Goal: Information Seeking & Learning: Learn about a topic

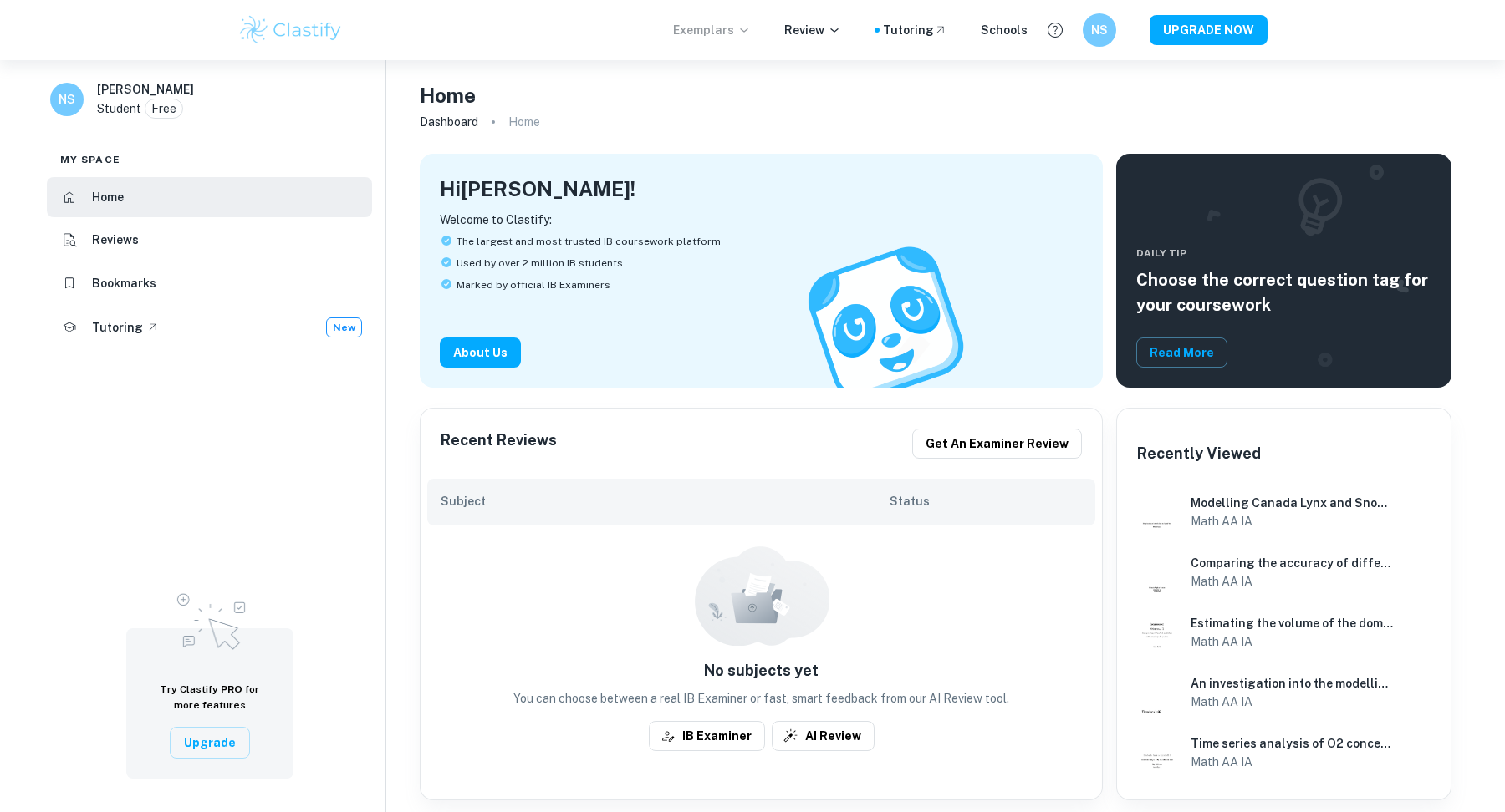
click at [727, 34] on p "Exemplars" at bounding box center [712, 30] width 78 height 19
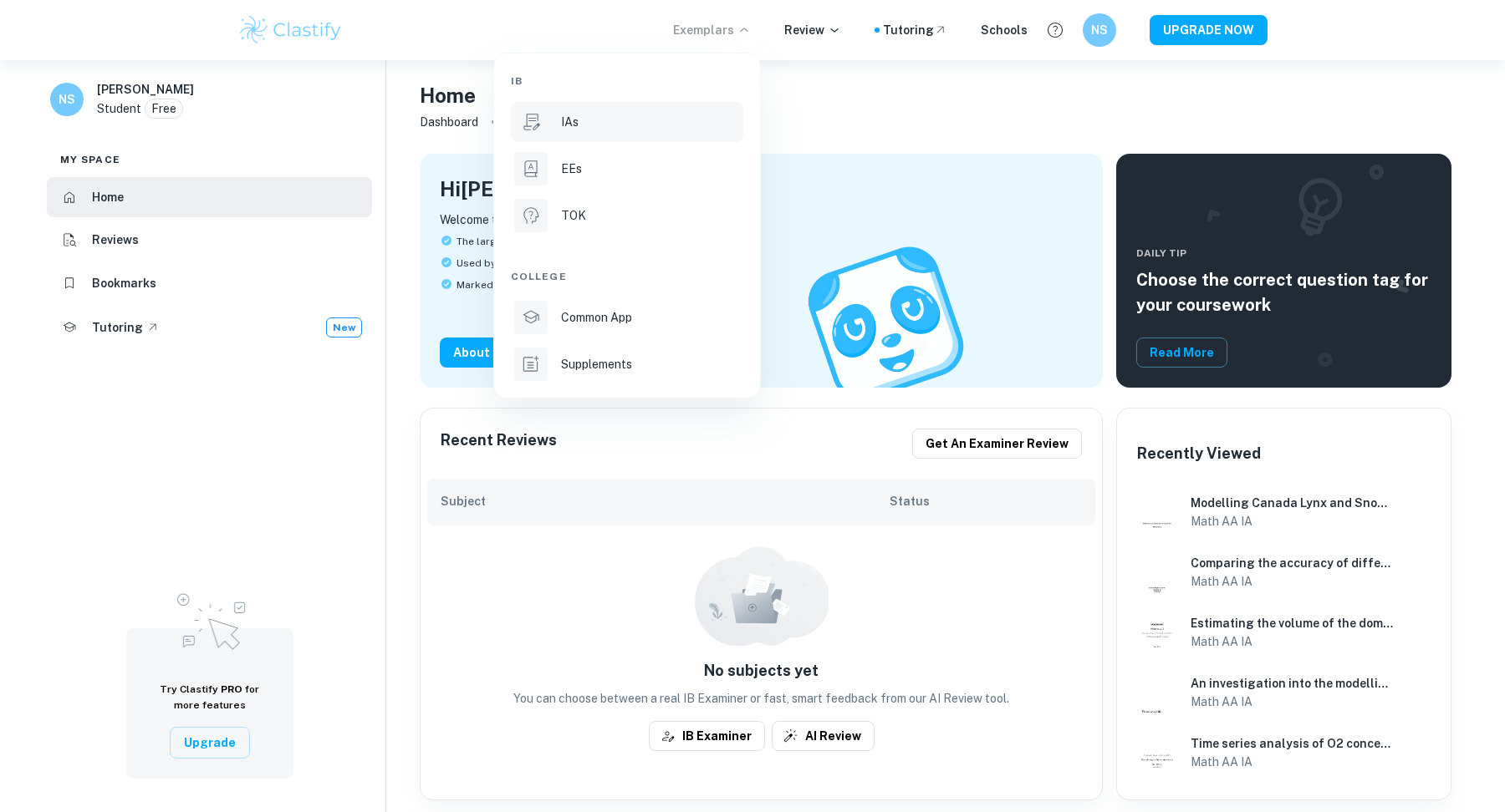
click at [633, 141] on li "IAs" at bounding box center [627, 121] width 232 height 40
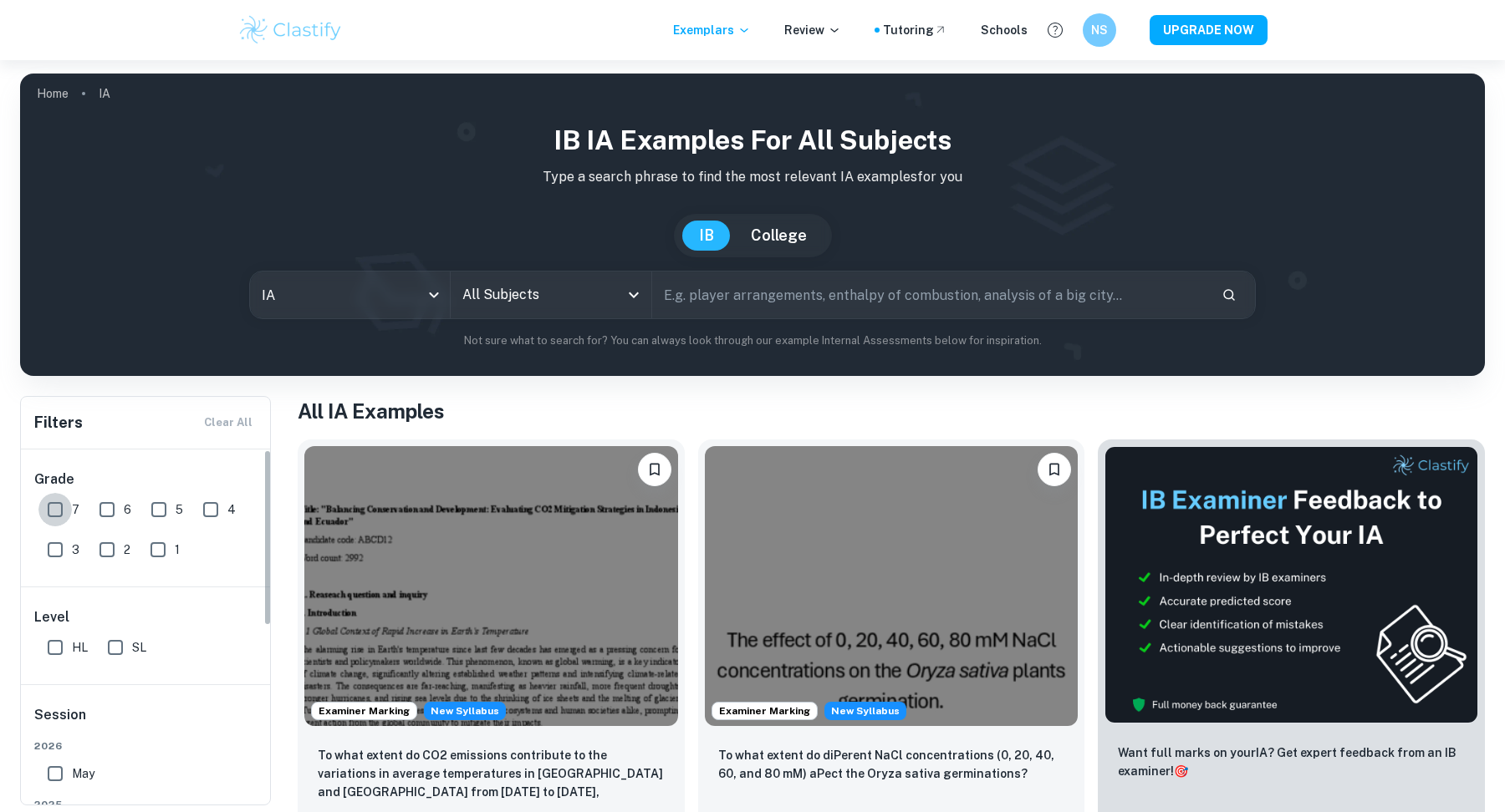
click at [51, 511] on input "7" at bounding box center [54, 509] width 33 height 33
checkbox input "true"
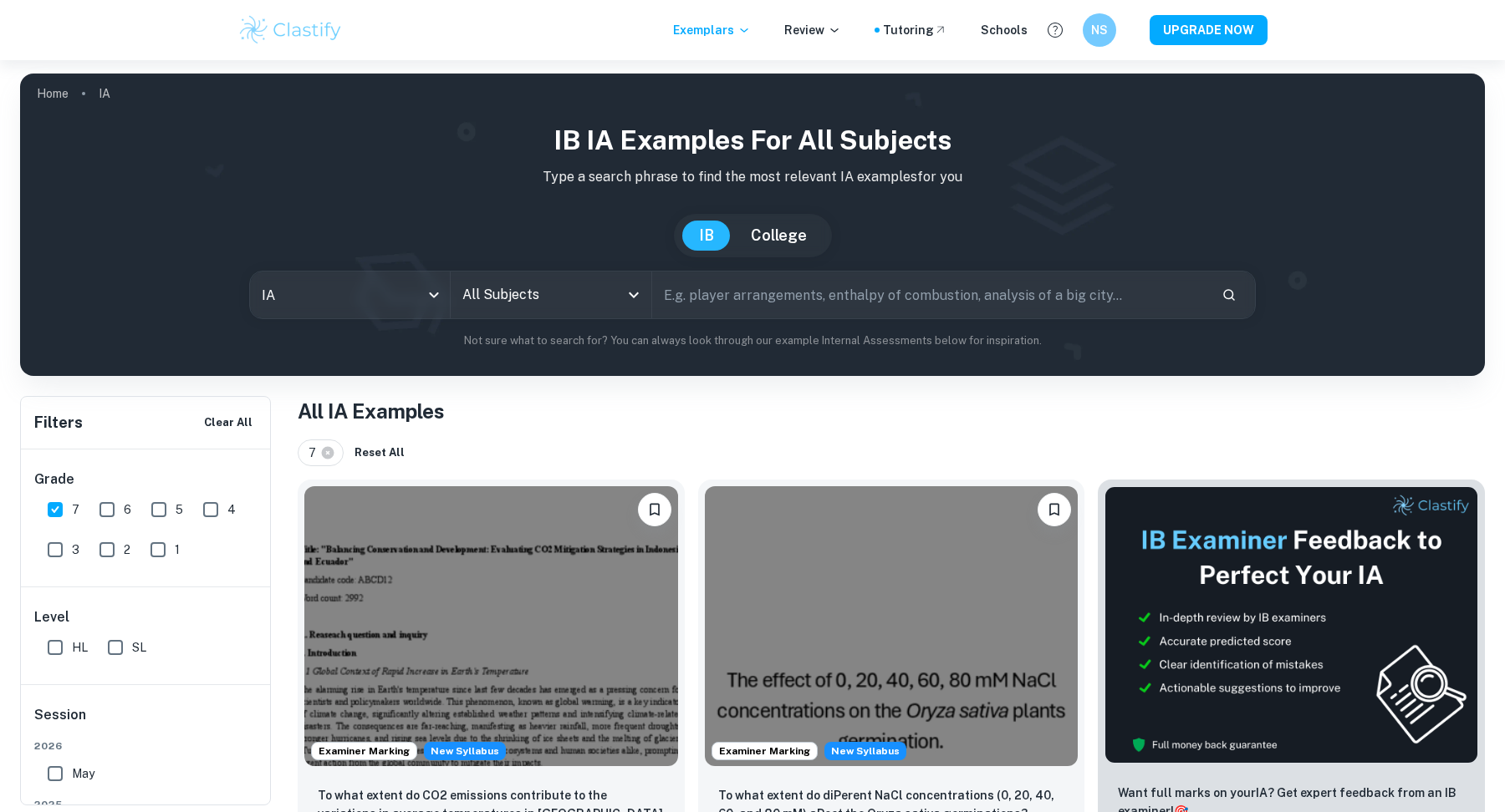
click at [69, 640] on input "HL" at bounding box center [54, 647] width 33 height 33
checkbox input "true"
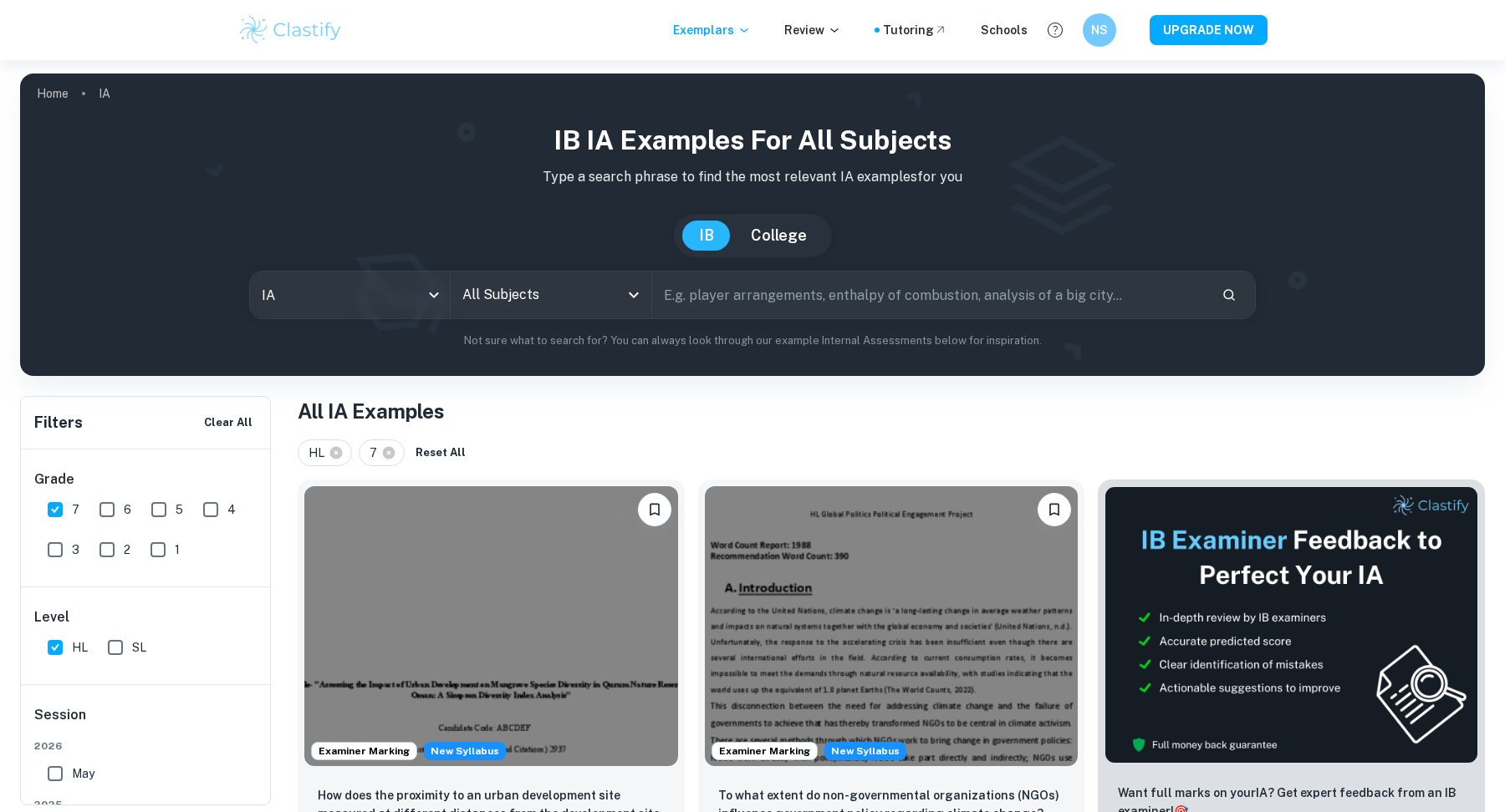
click at [588, 284] on input "All Subjects" at bounding box center [538, 296] width 160 height 32
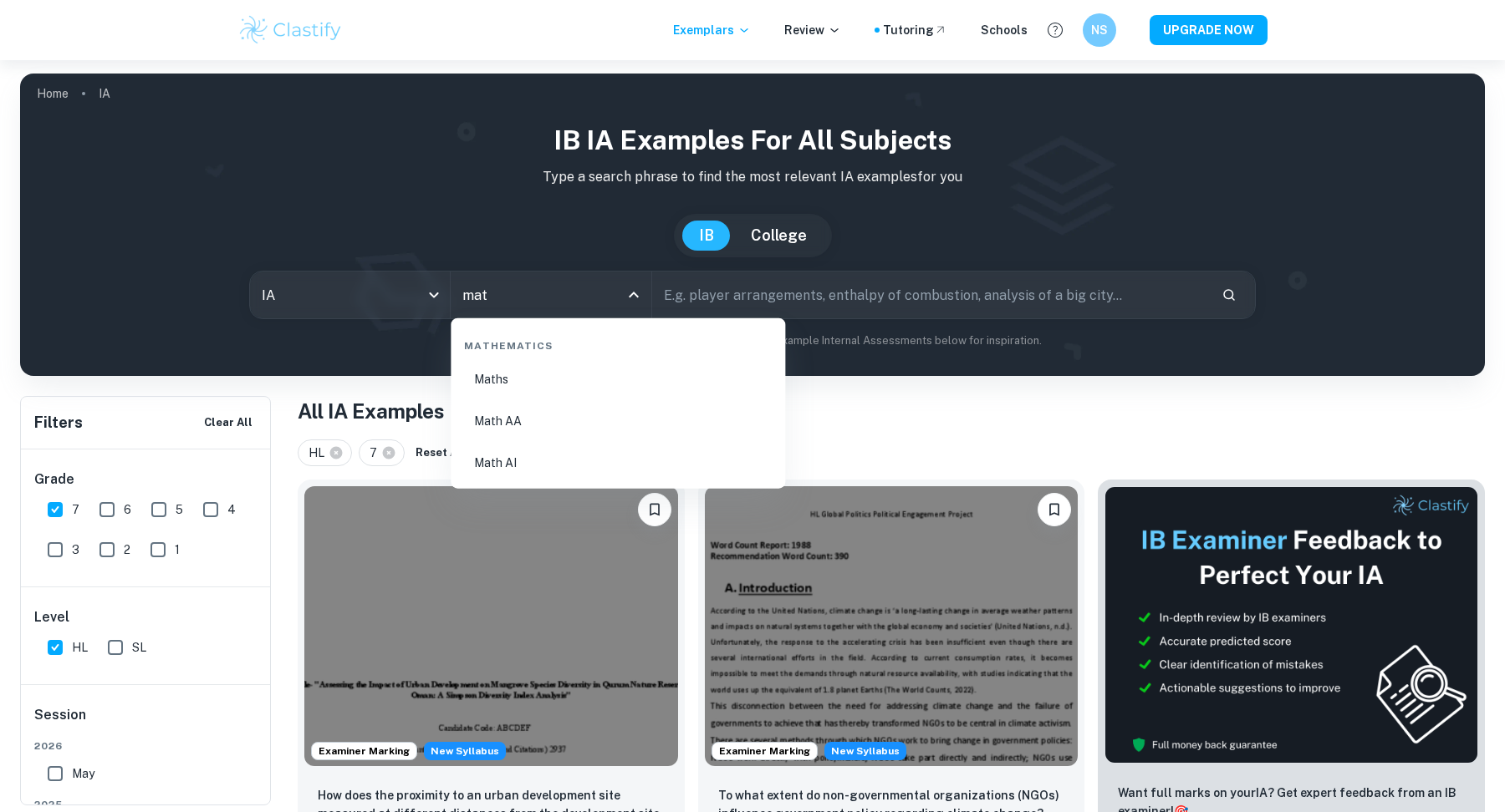
click at [590, 434] on li "Math AA" at bounding box center [617, 421] width 321 height 38
type input "Math AA"
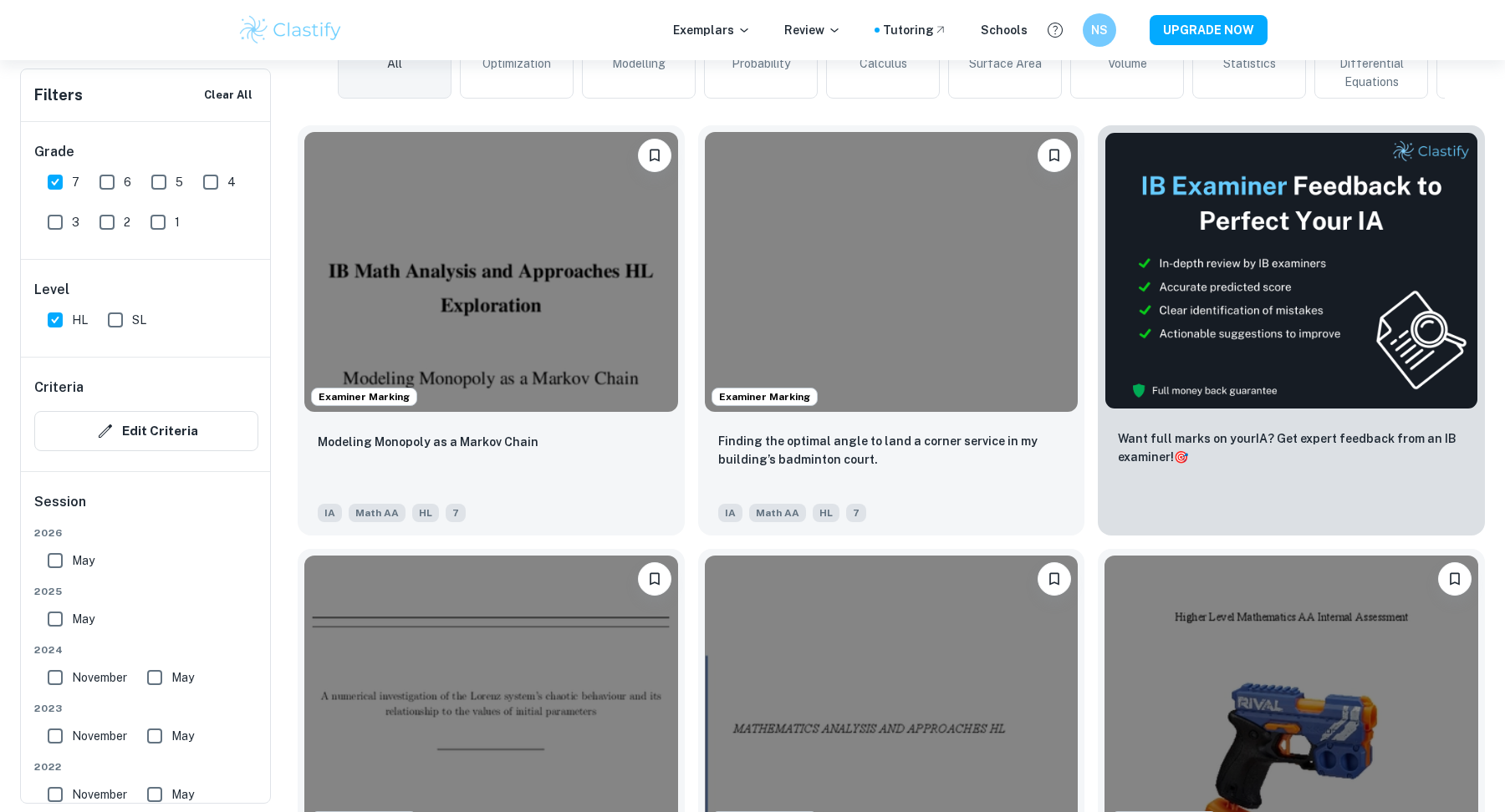
scroll to position [494, 0]
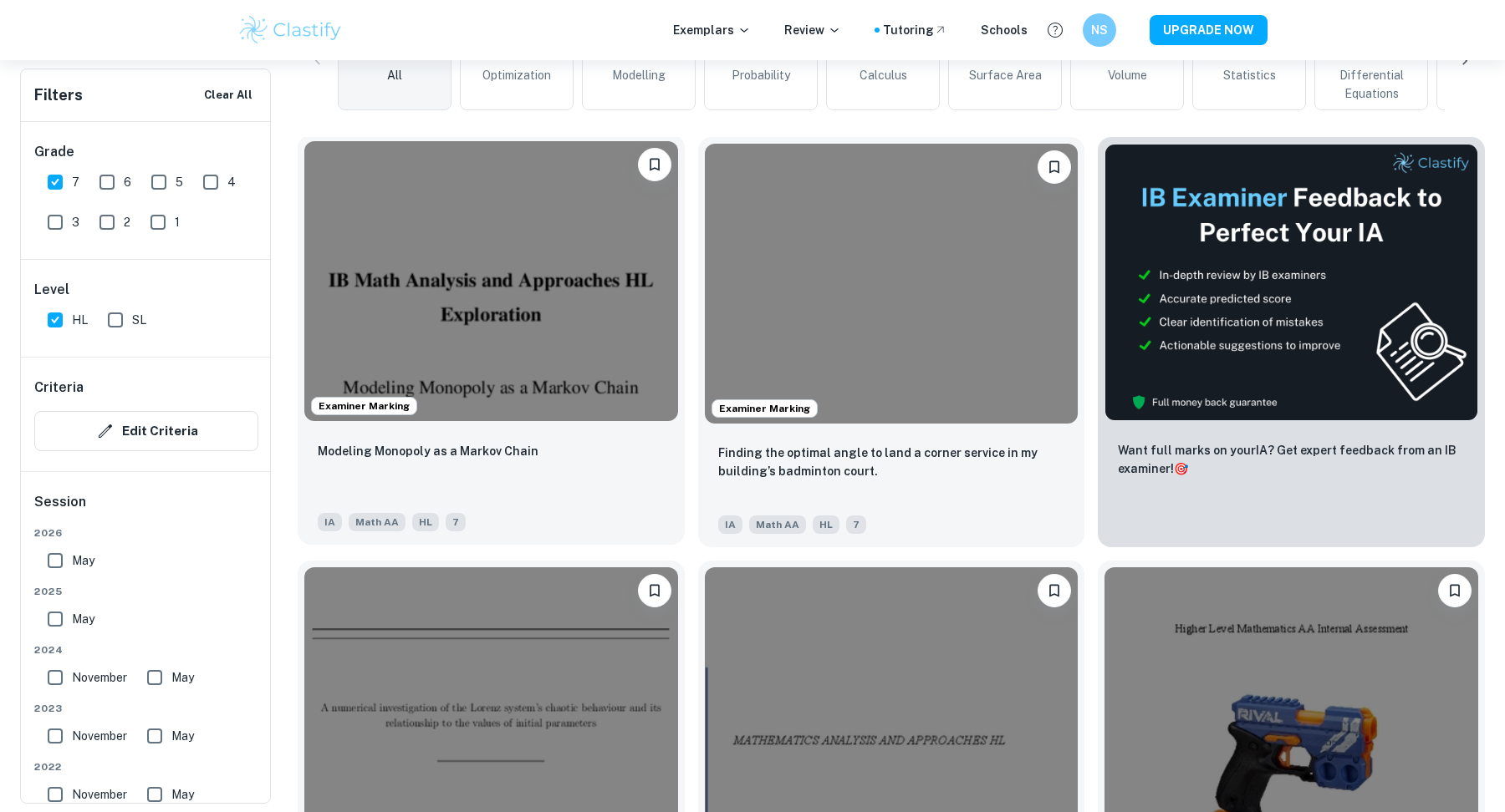
click at [517, 344] on img at bounding box center [490, 281] width 373 height 280
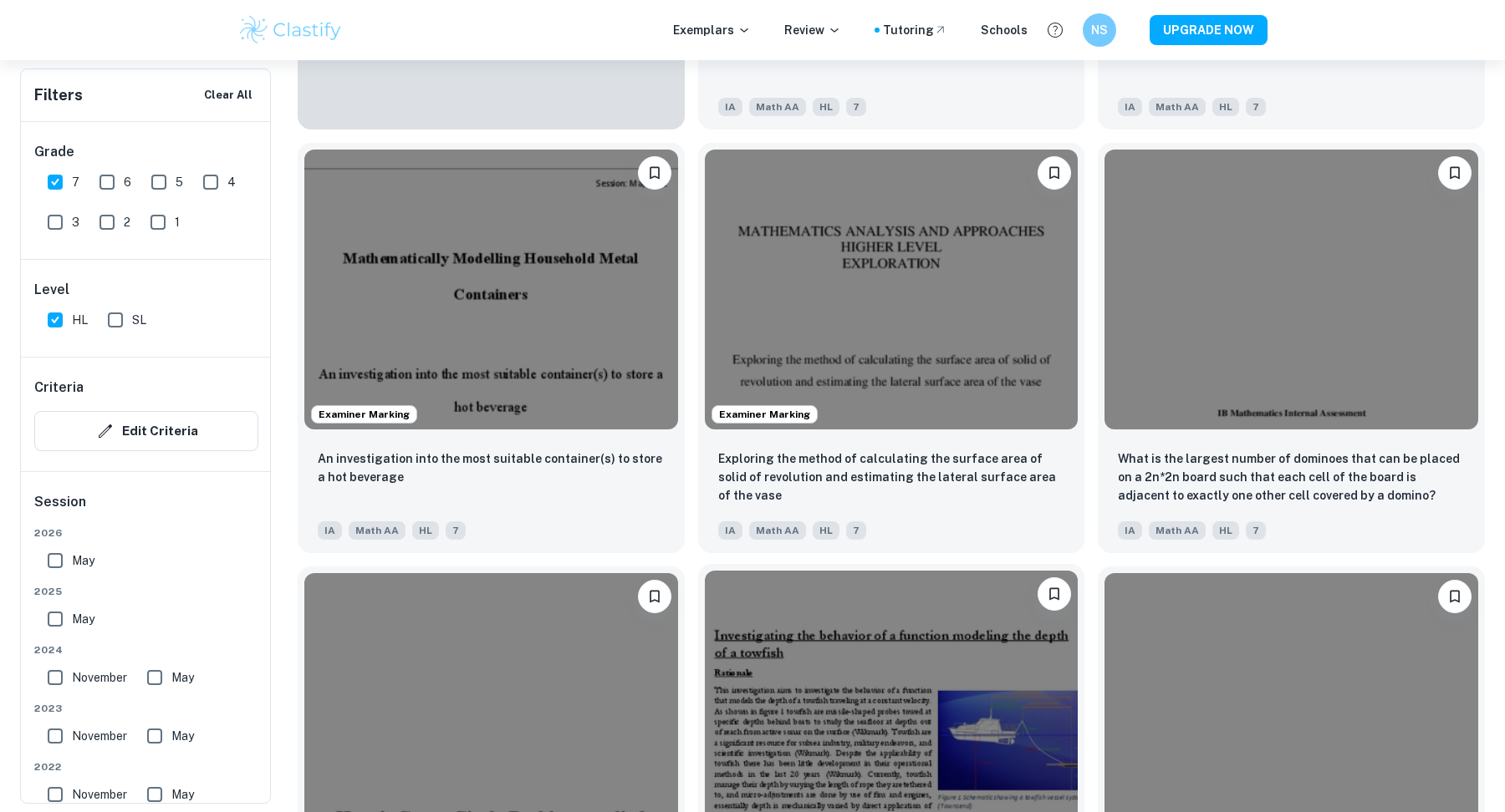
scroll to position [1684, 0]
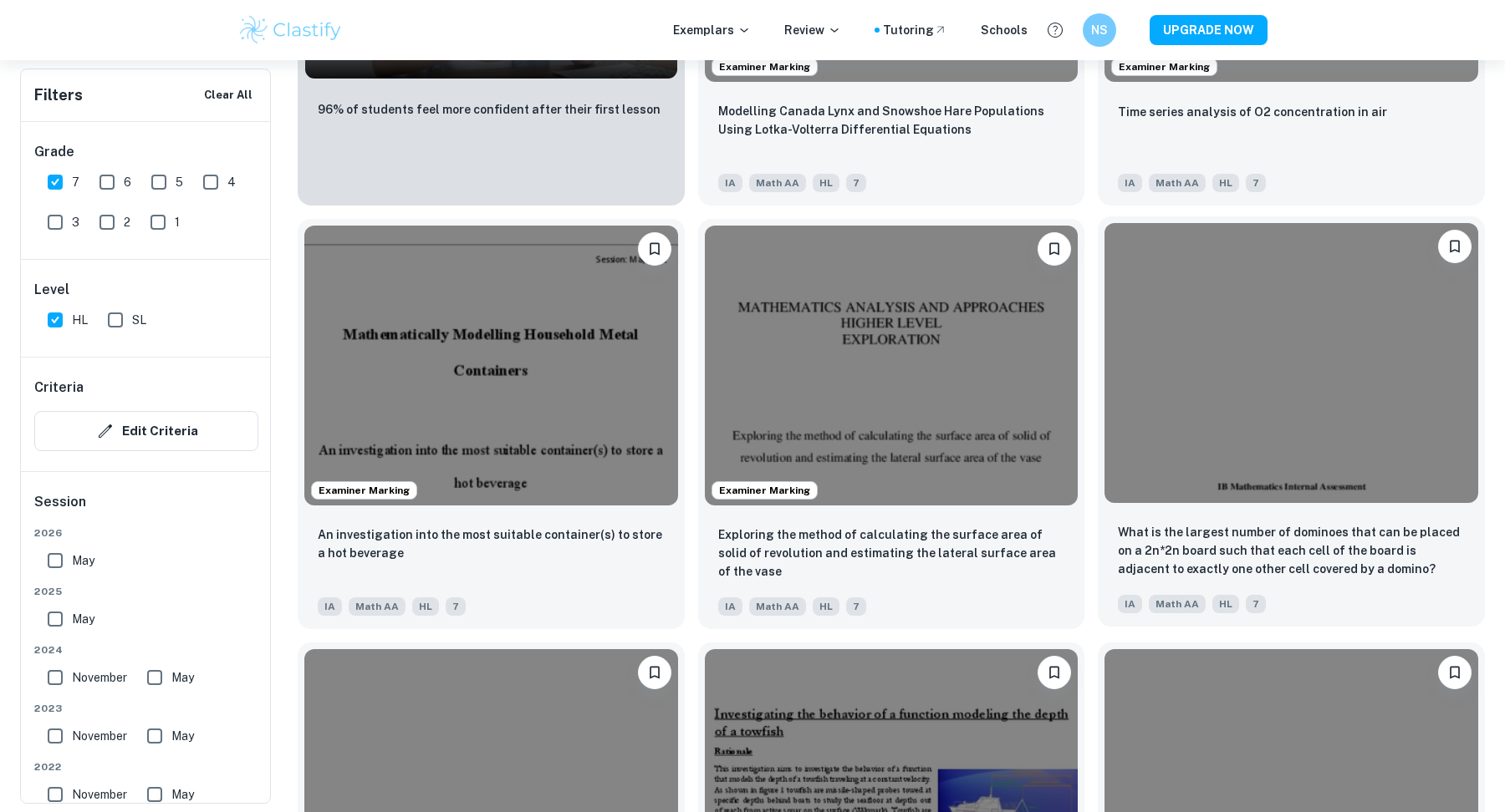
click at [1313, 369] on img at bounding box center [1291, 363] width 373 height 280
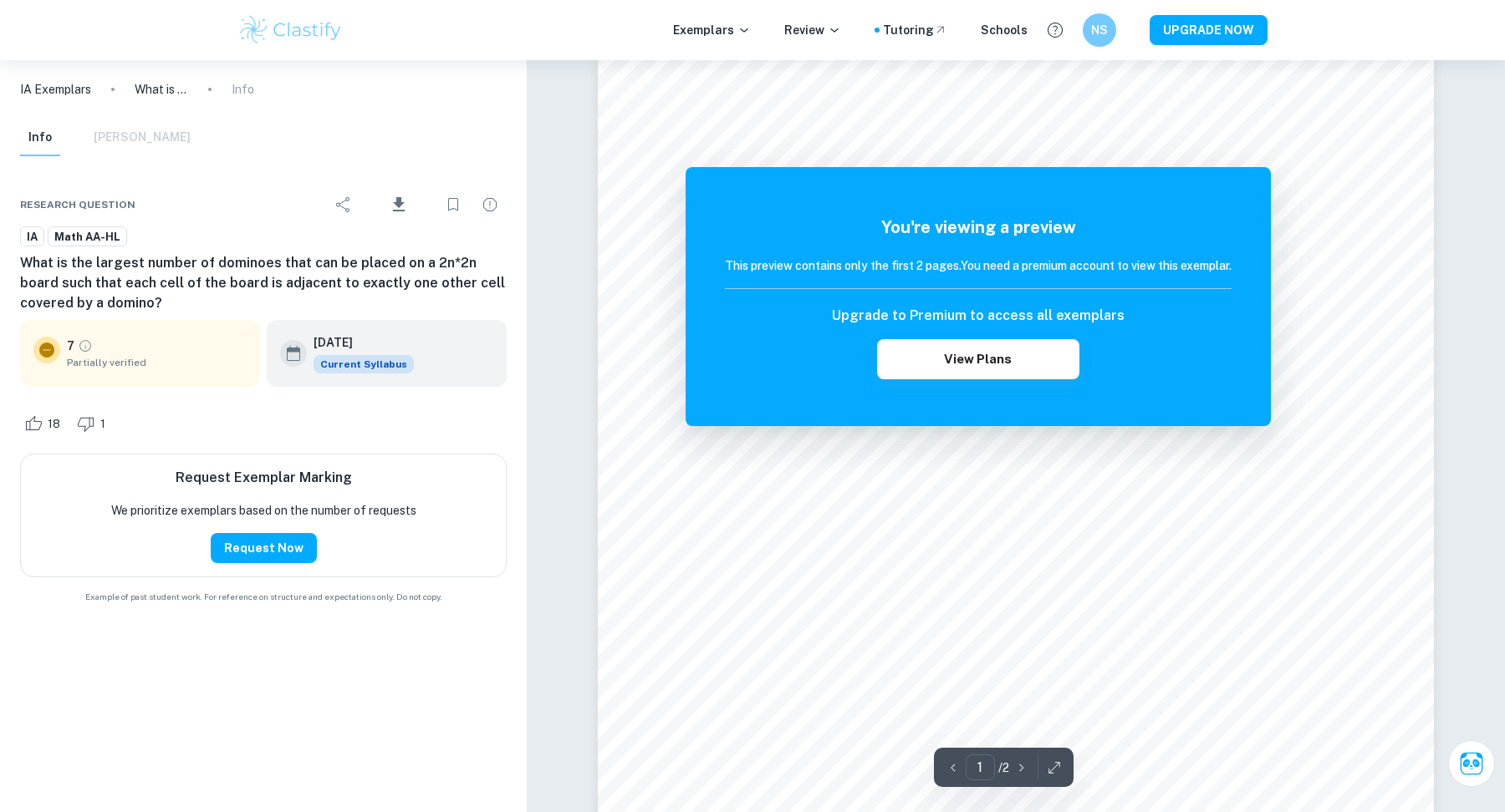
scroll to position [56, 0]
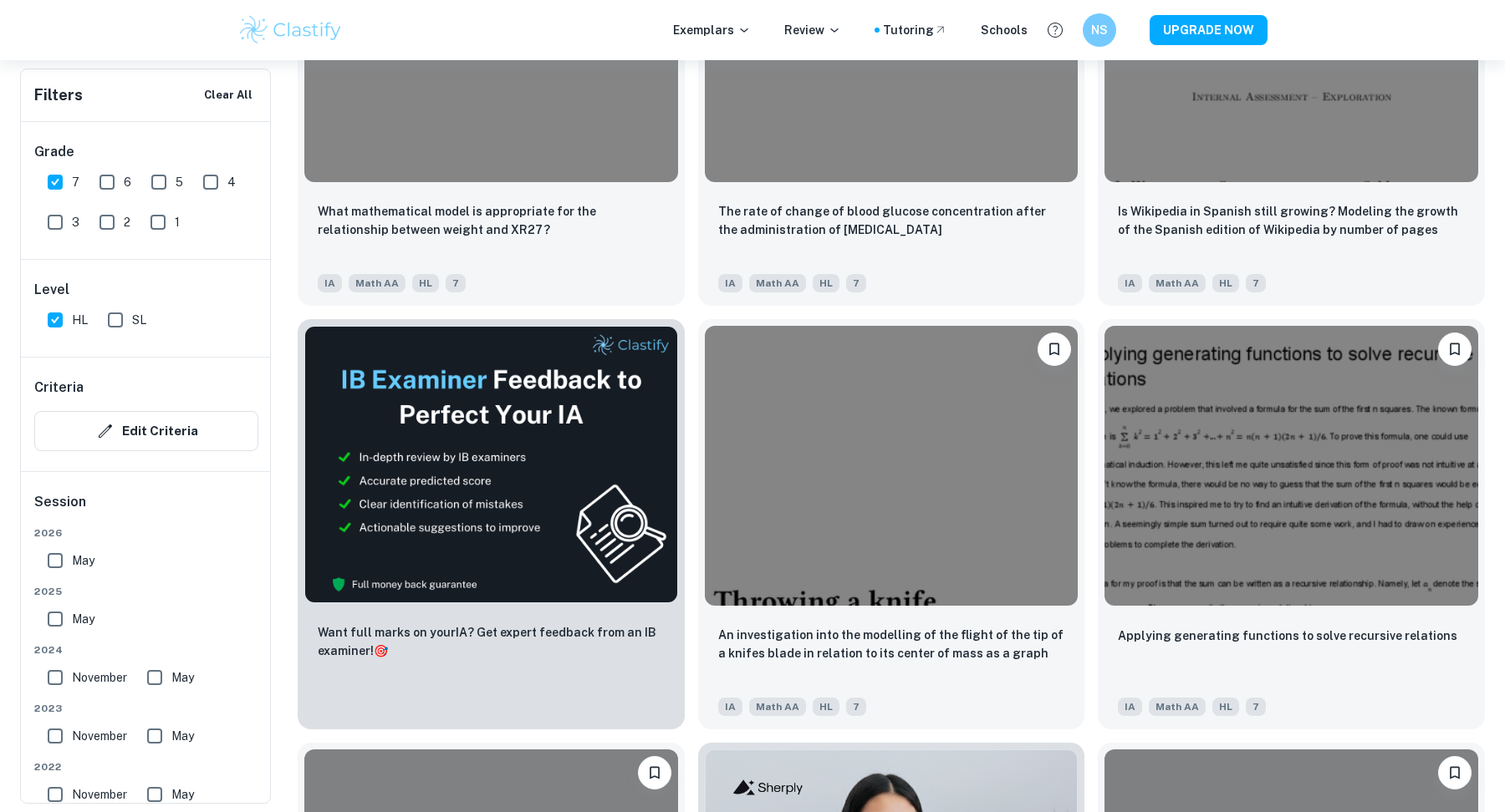
scroll to position [2859, 0]
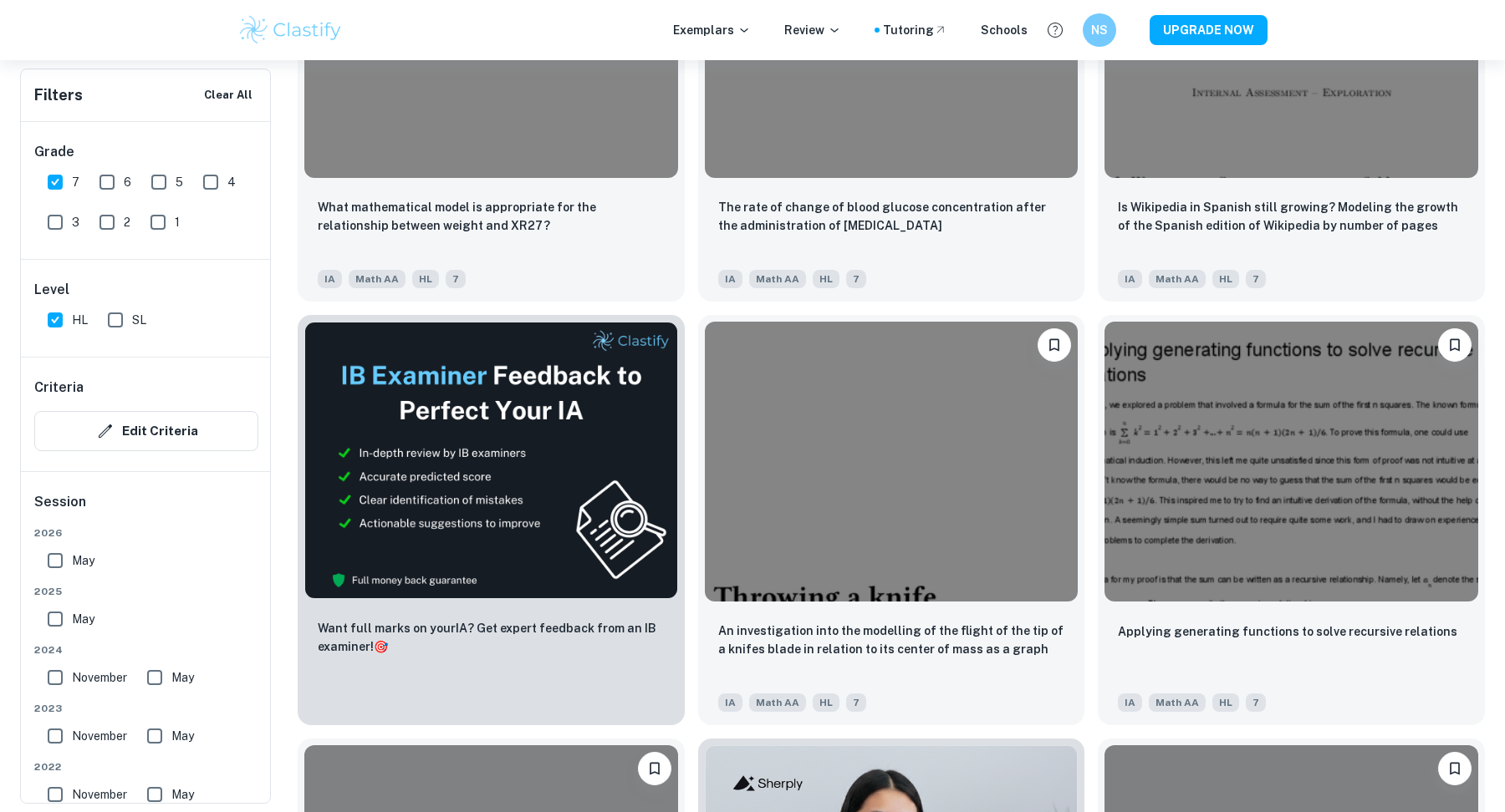
click at [814, 426] on img at bounding box center [891, 461] width 373 height 280
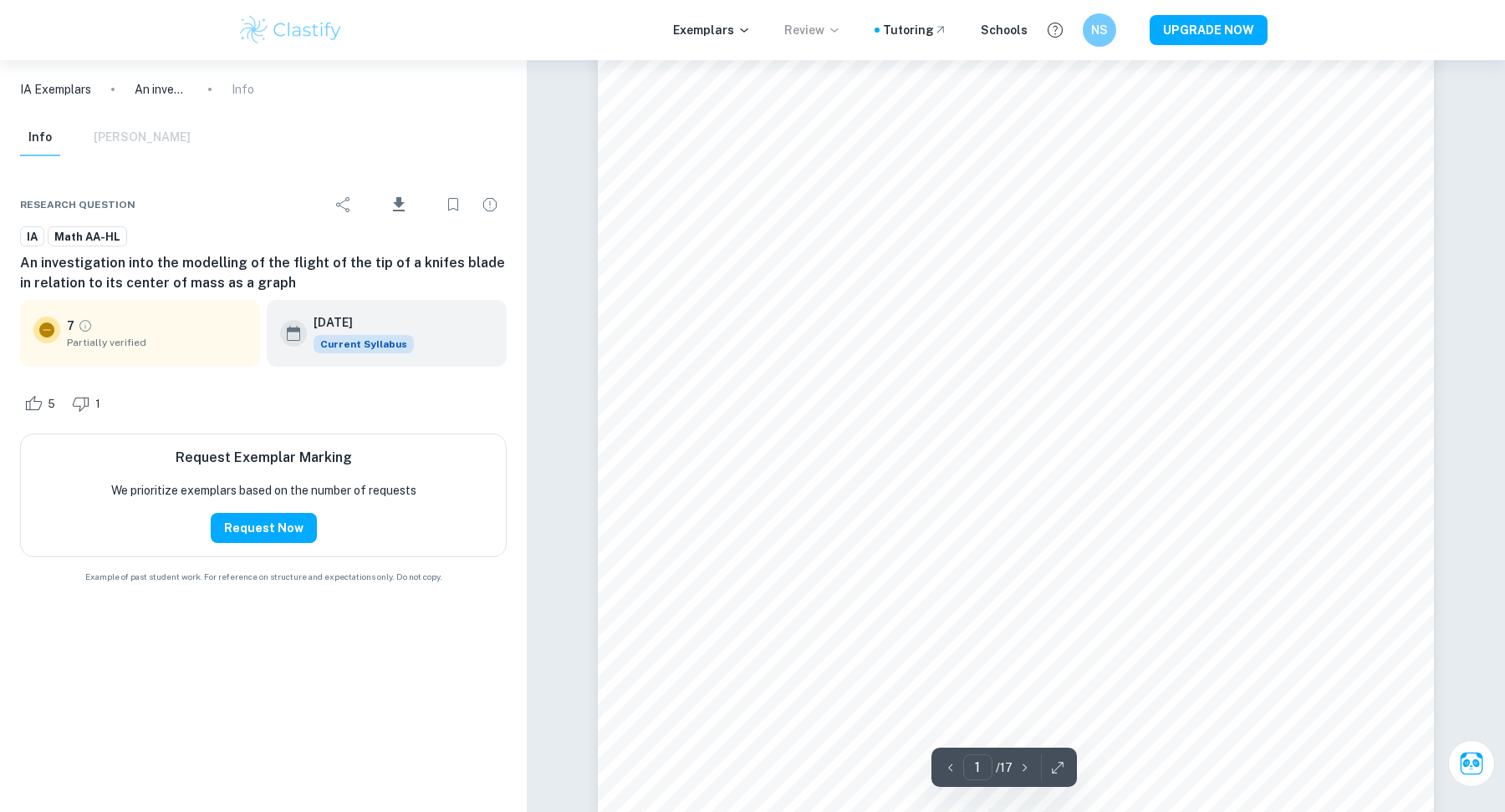
scroll to position [287, 0]
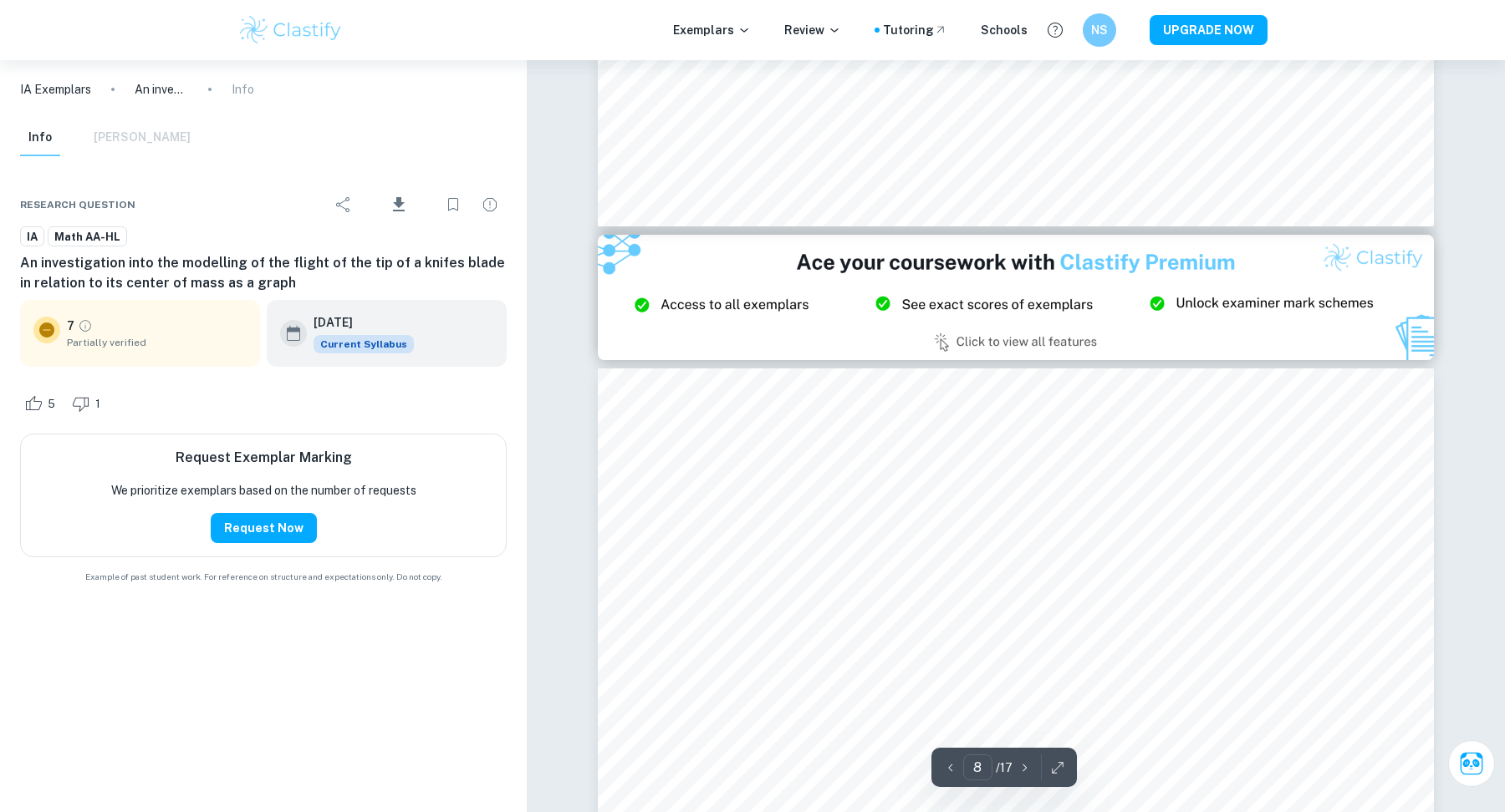
type input "9"
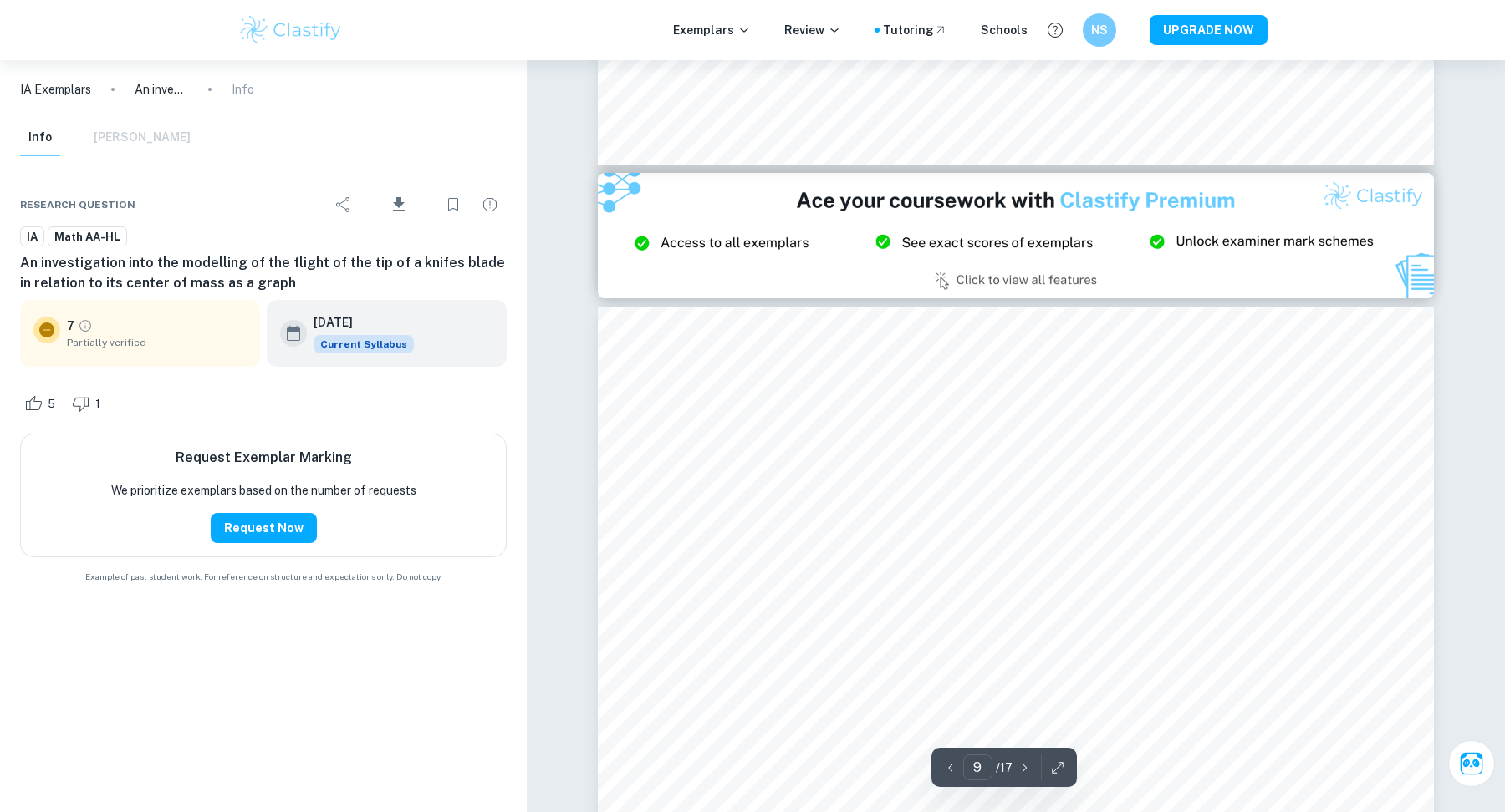
scroll to position [9862, 0]
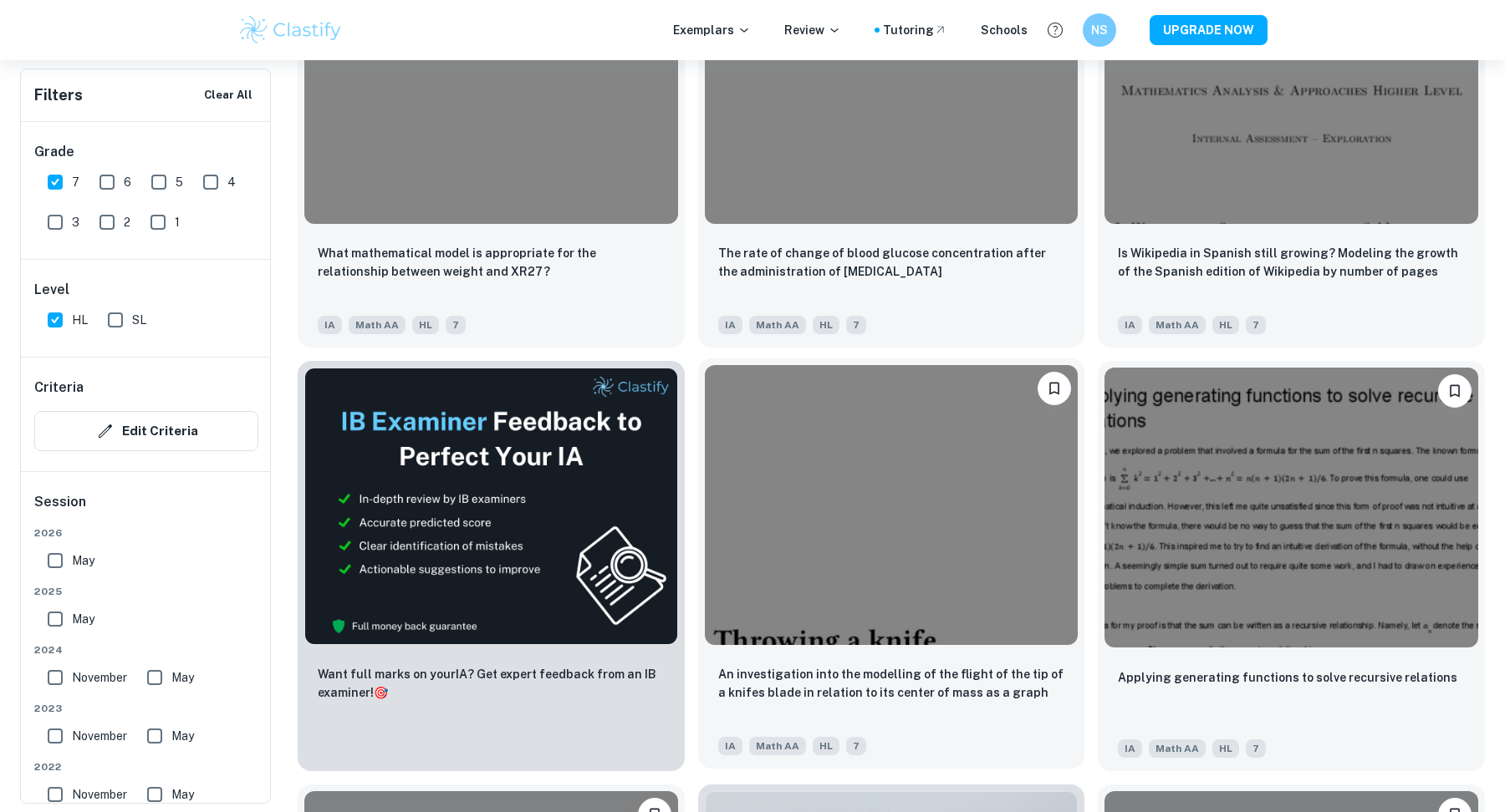
scroll to position [2817, 0]
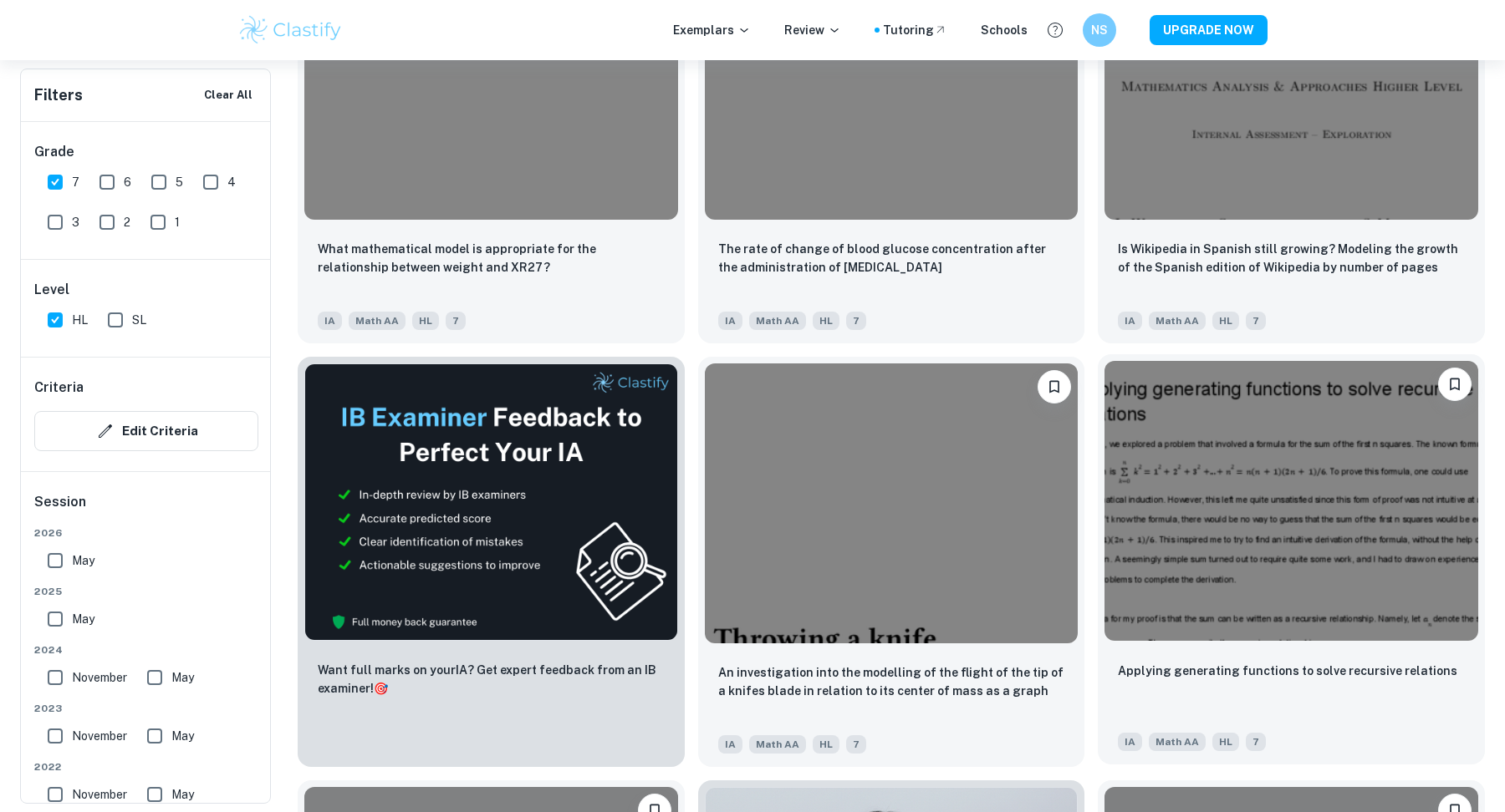
click at [1309, 552] on img at bounding box center [1291, 500] width 373 height 280
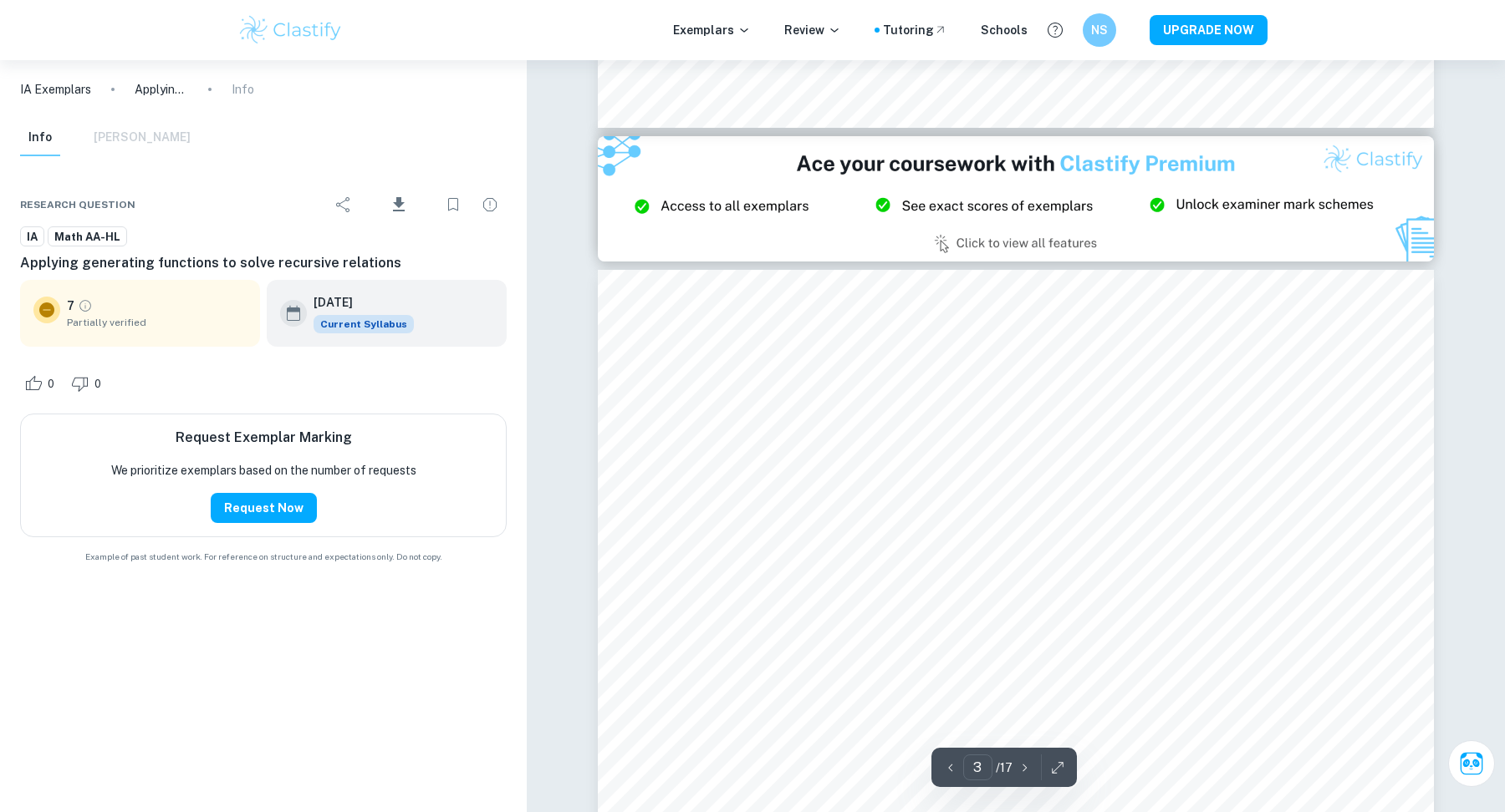
type input "2"
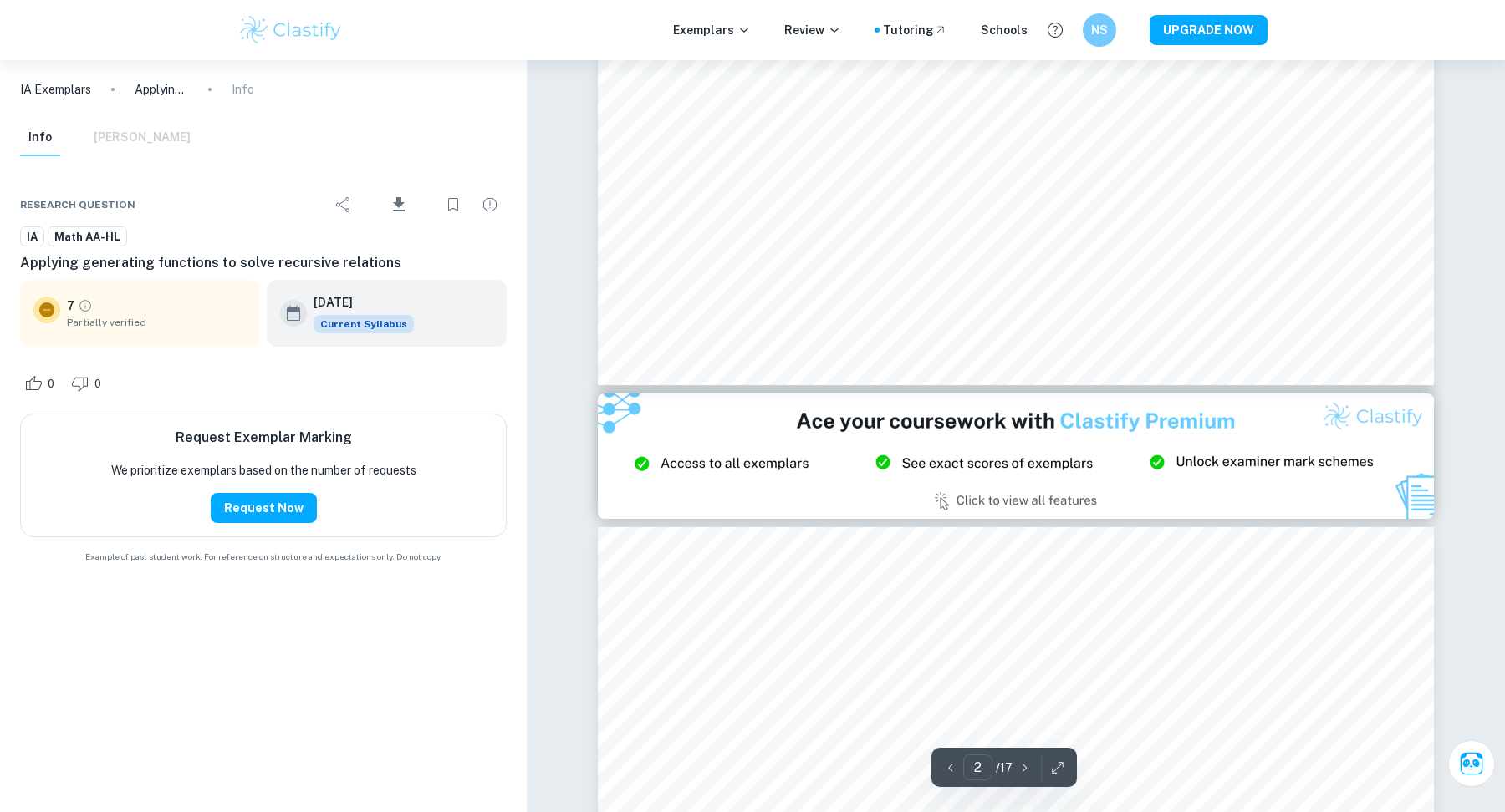
scroll to position [2187, 0]
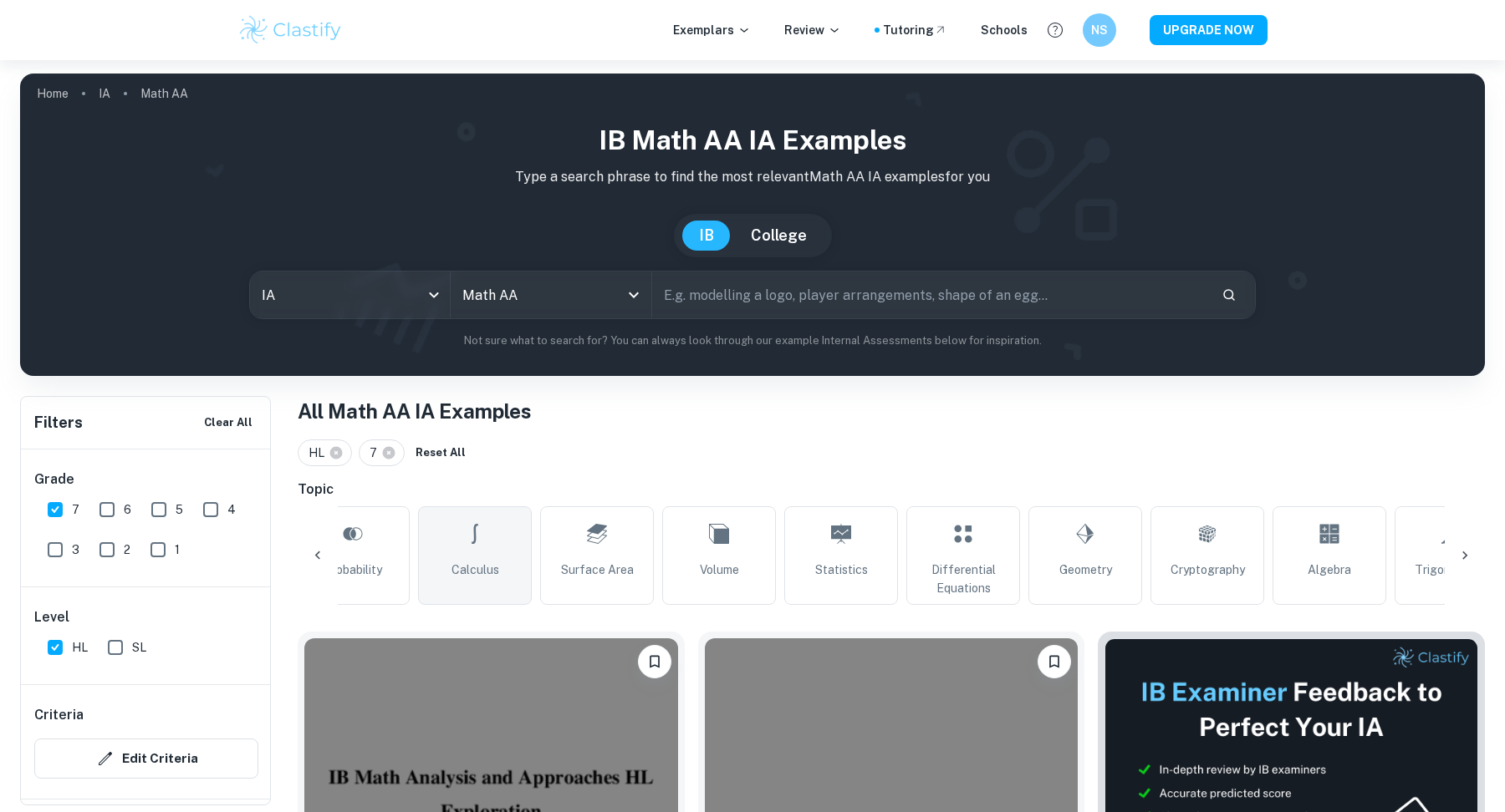
scroll to position [0, 410]
click at [999, 551] on link "Differential Equations" at bounding box center [961, 555] width 113 height 98
type input "Differential Equations"
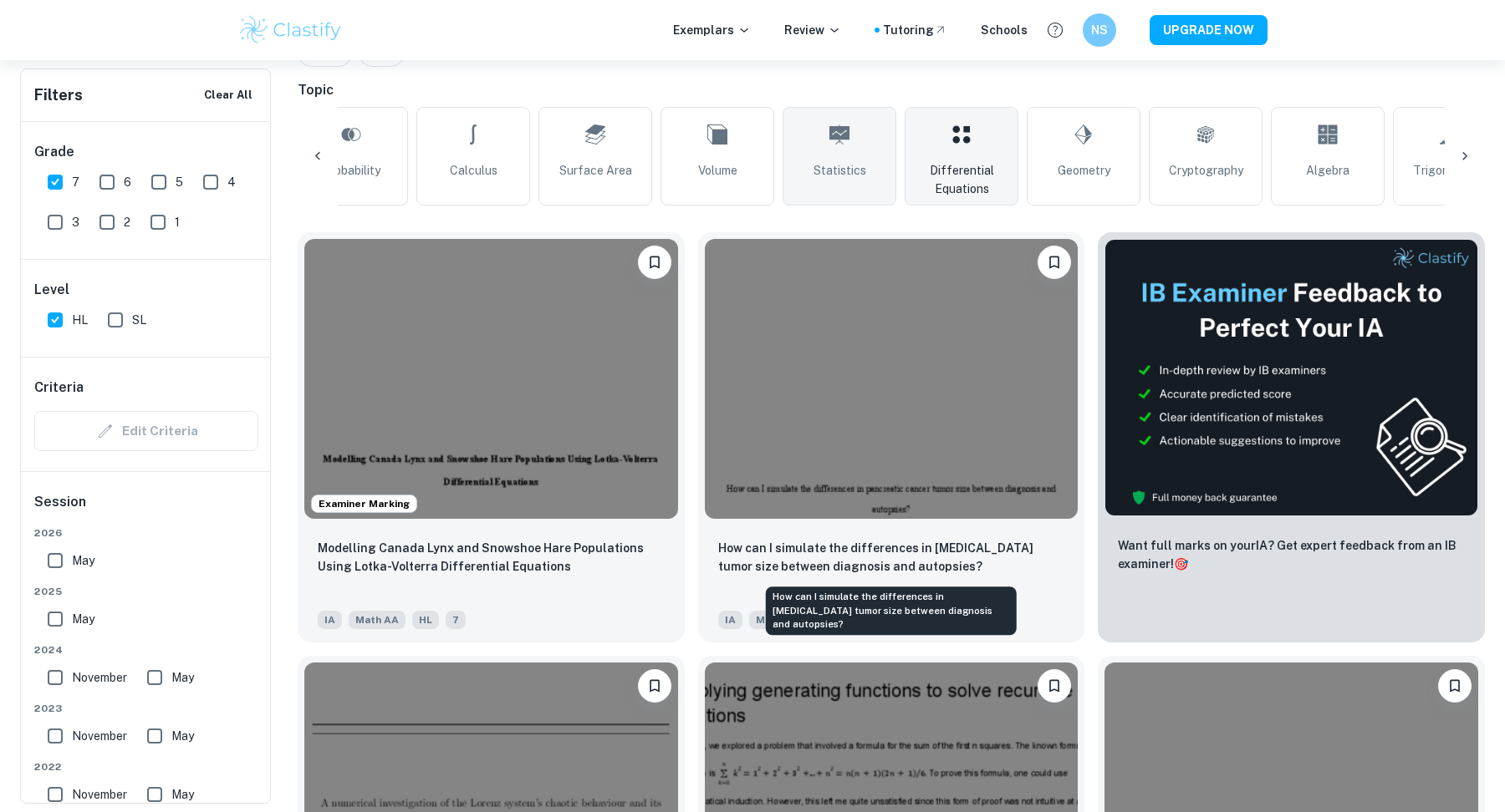
scroll to position [478, 0]
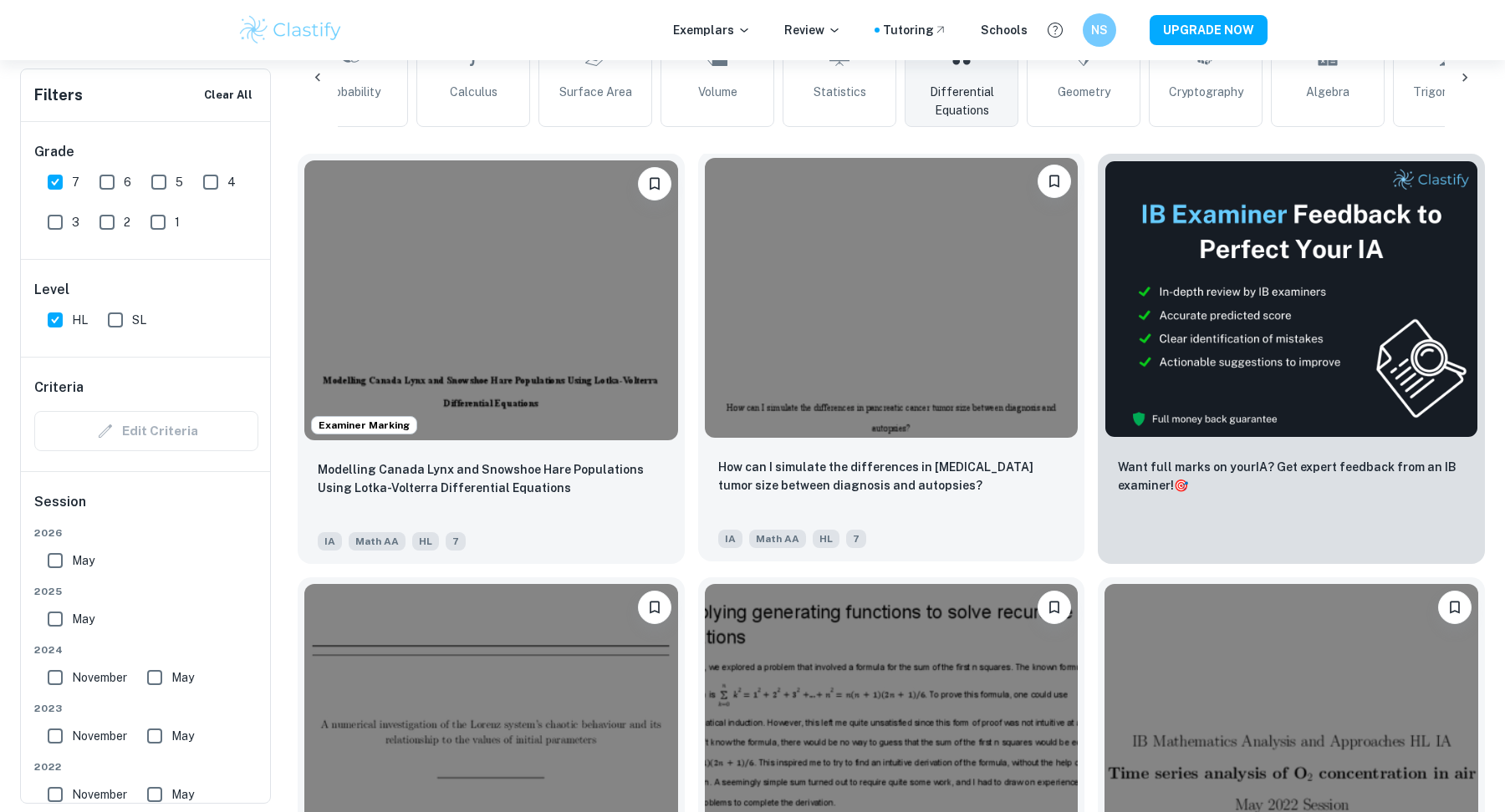
click at [750, 402] on img at bounding box center [891, 298] width 373 height 280
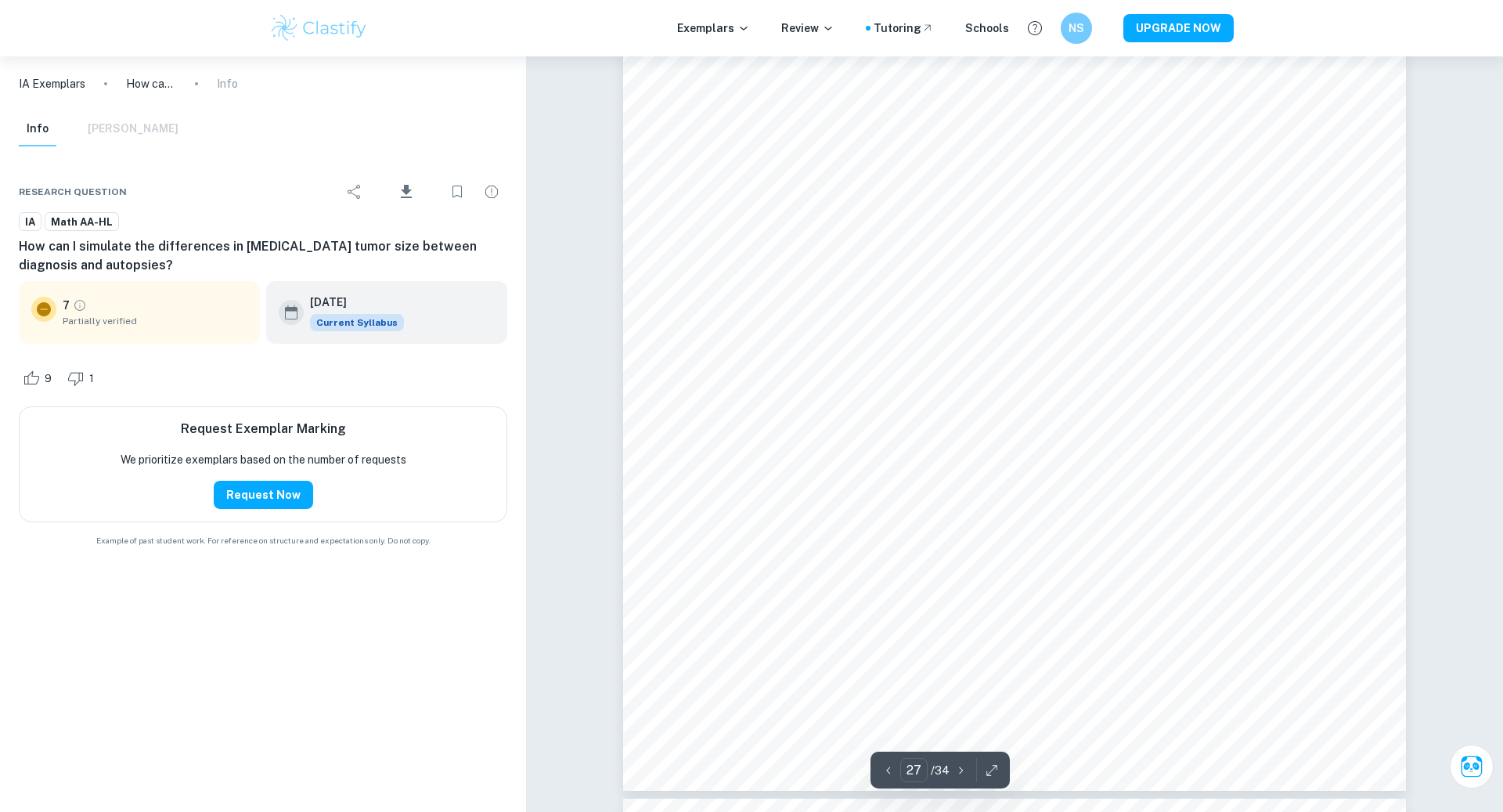
scroll to position [27583, 0]
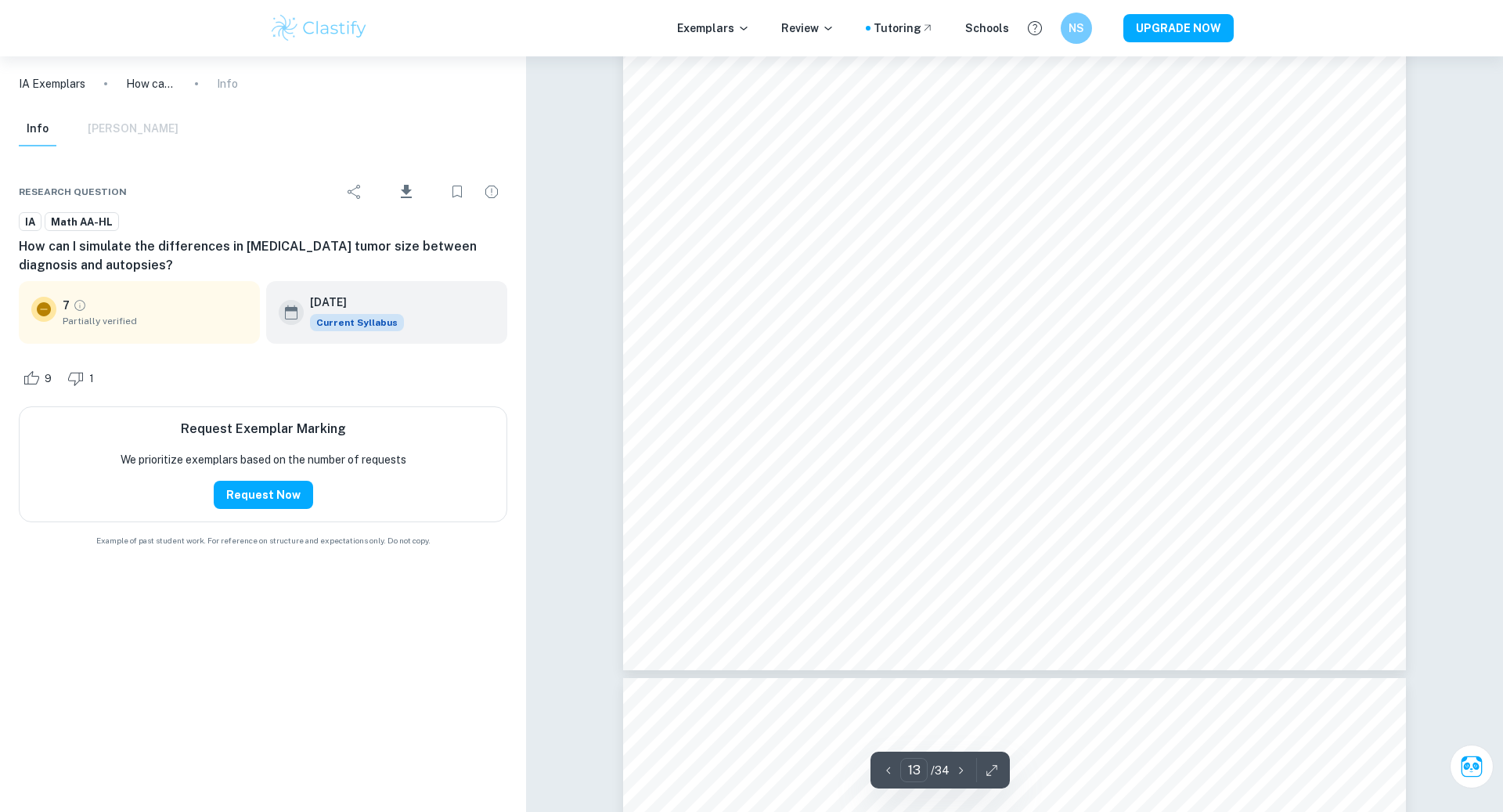
type input "14"
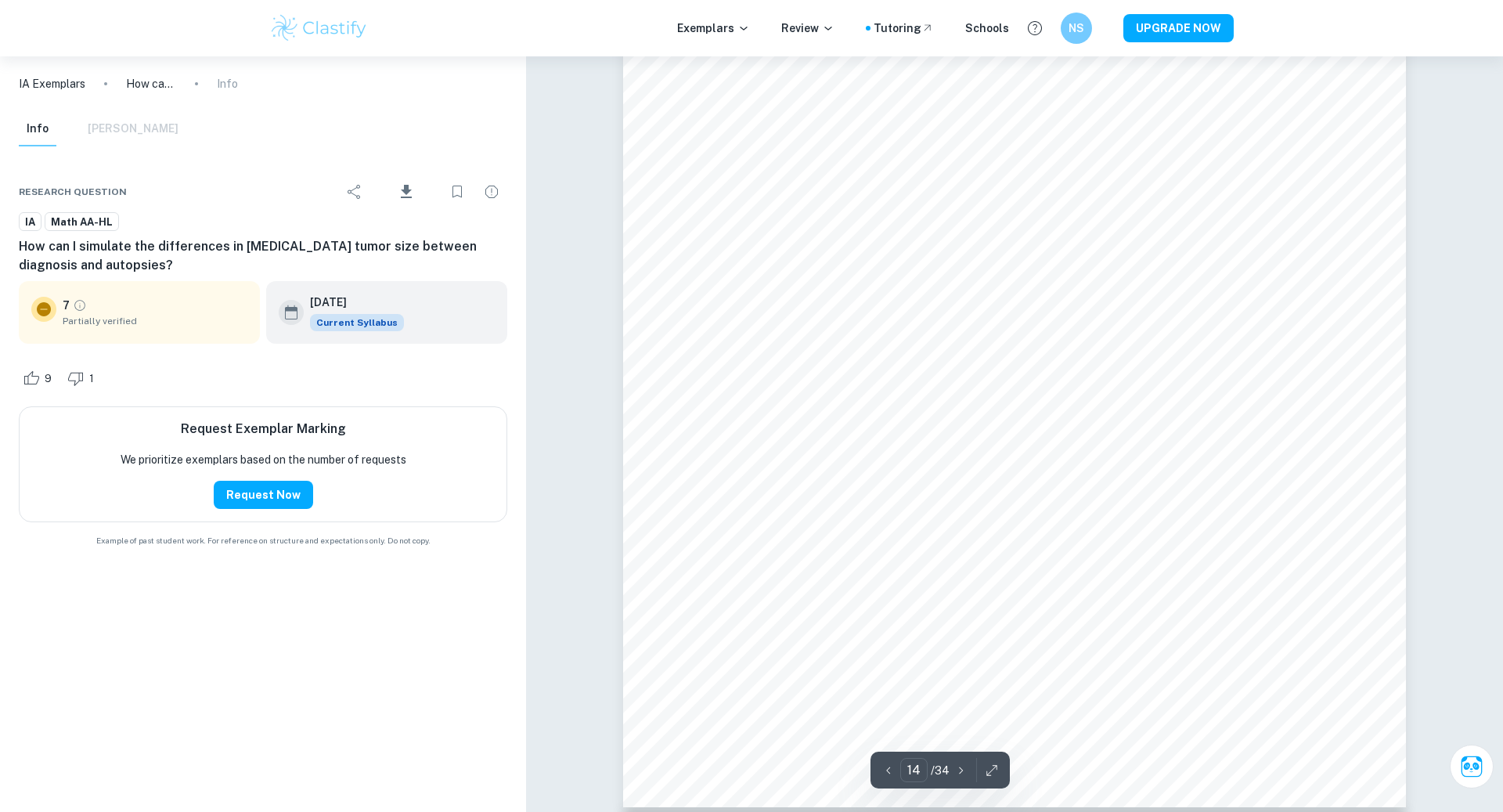
scroll to position [13908, 0]
